Goal: Navigation & Orientation: Find specific page/section

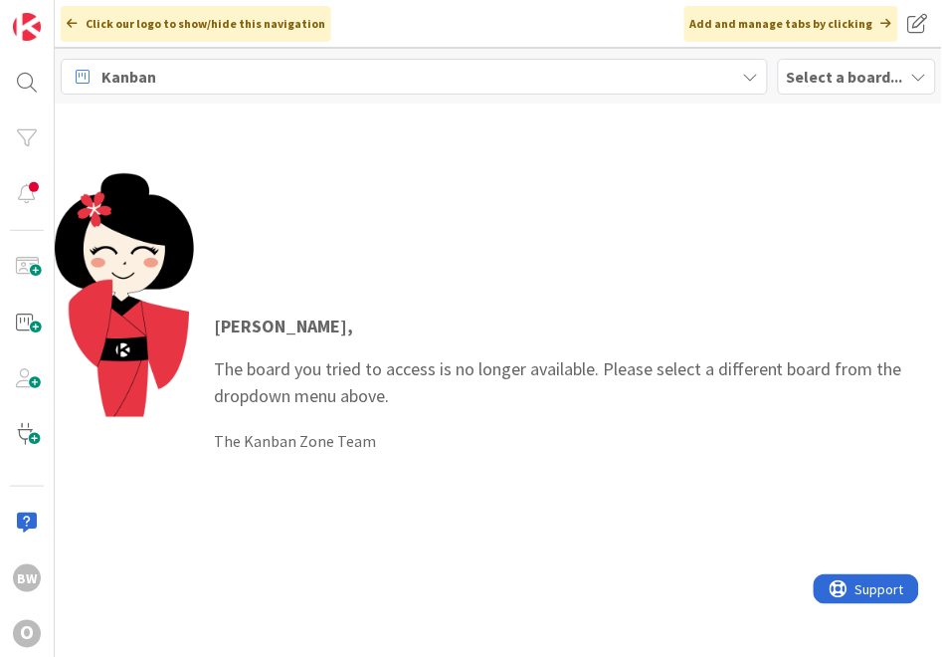
click at [810, 70] on b "Select a board..." at bounding box center [845, 77] width 116 height 20
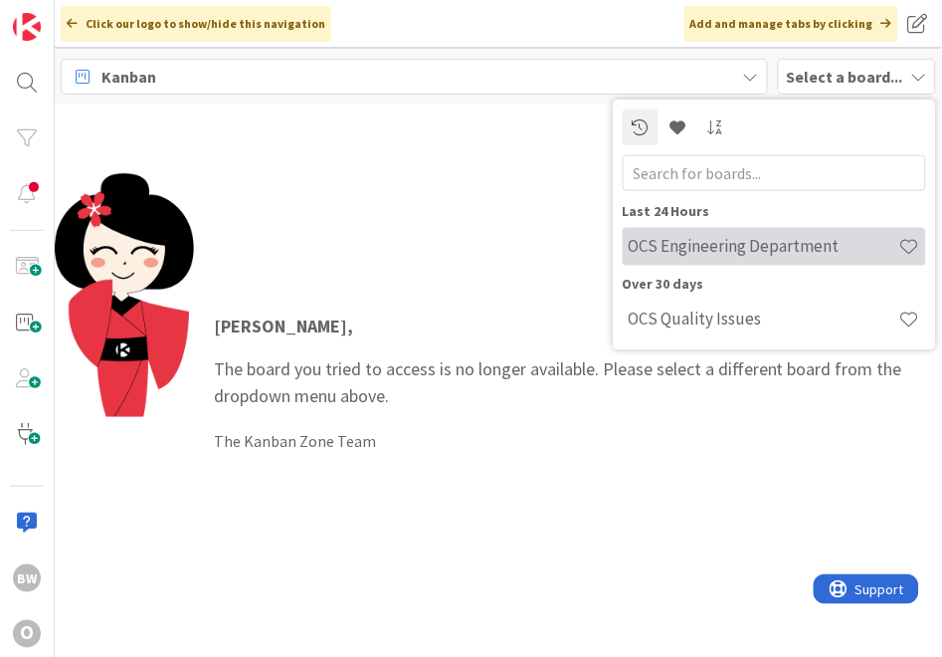
click at [734, 239] on h4 "OCS Engineering Department" at bounding box center [764, 246] width 271 height 20
